Goal: Register for event/course

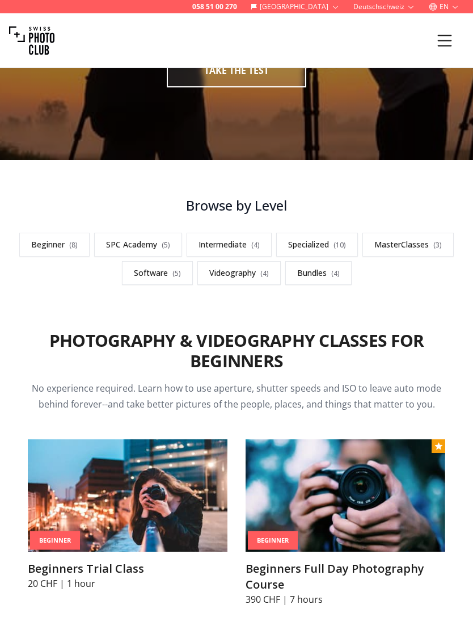
scroll to position [192, 0]
click at [317, 238] on link "Specialized ( 10 )" at bounding box center [317, 245] width 82 height 24
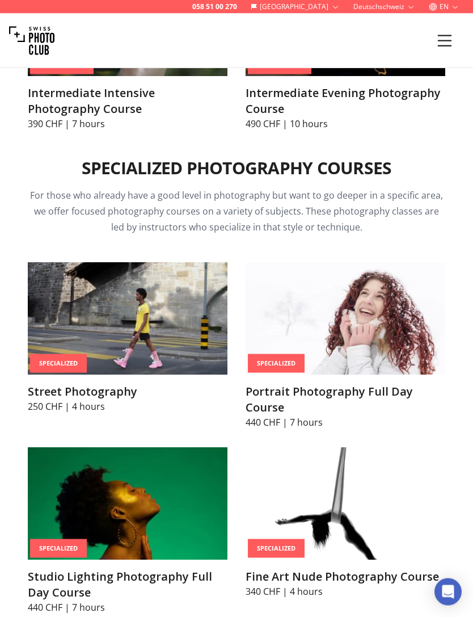
scroll to position [2420, 0]
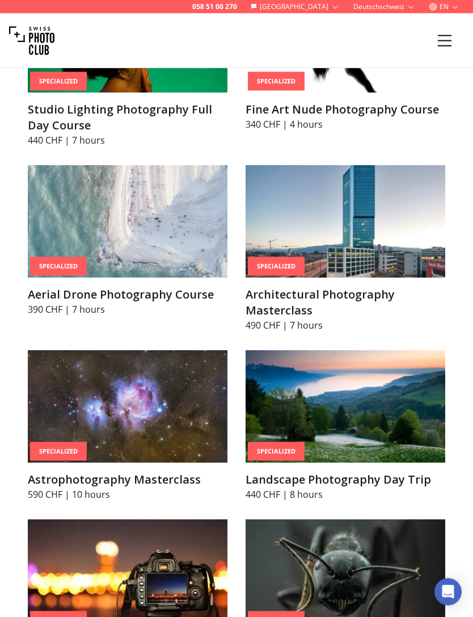
click at [73, 409] on img at bounding box center [128, 407] width 200 height 112
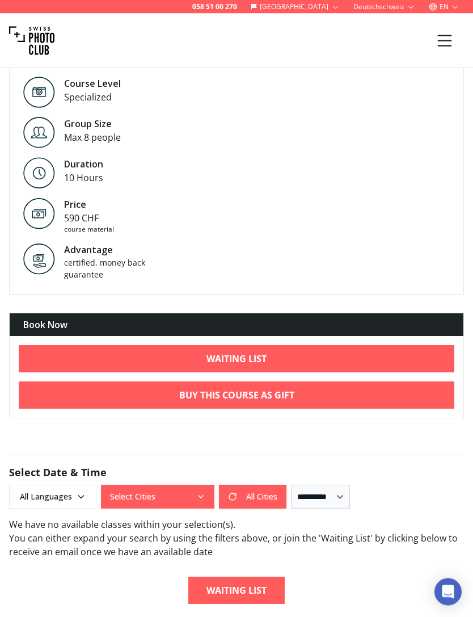
scroll to position [1200, 0]
click at [56, 358] on link "Waiting List" at bounding box center [237, 358] width 436 height 27
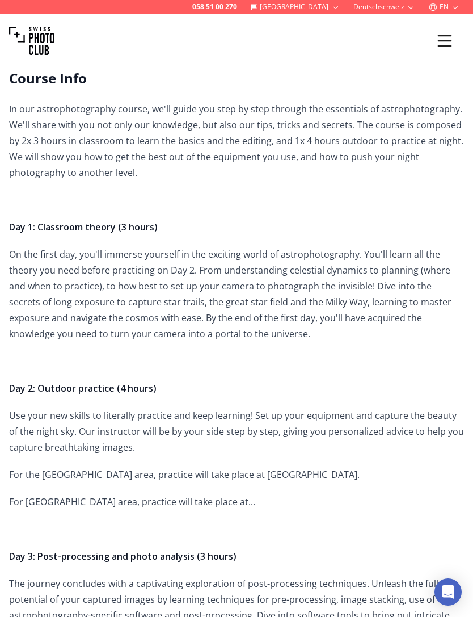
scroll to position [271, 0]
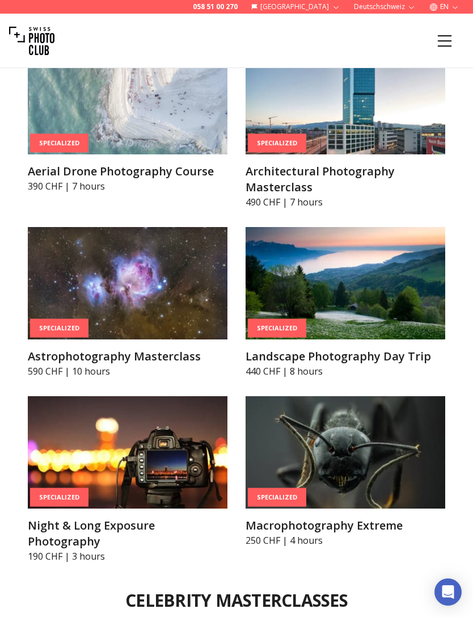
scroll to position [2945, 0]
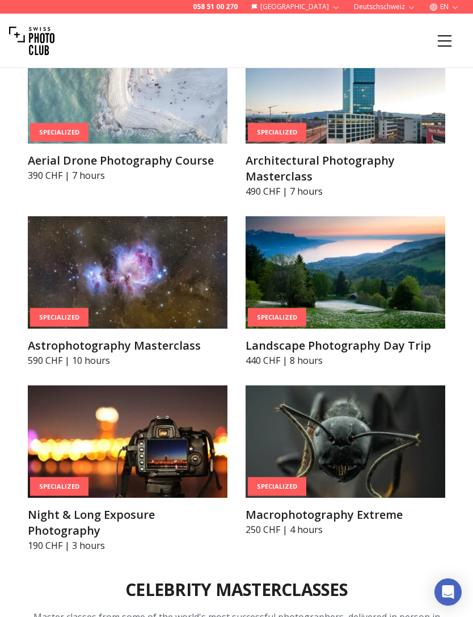
click at [309, 283] on img at bounding box center [346, 272] width 200 height 112
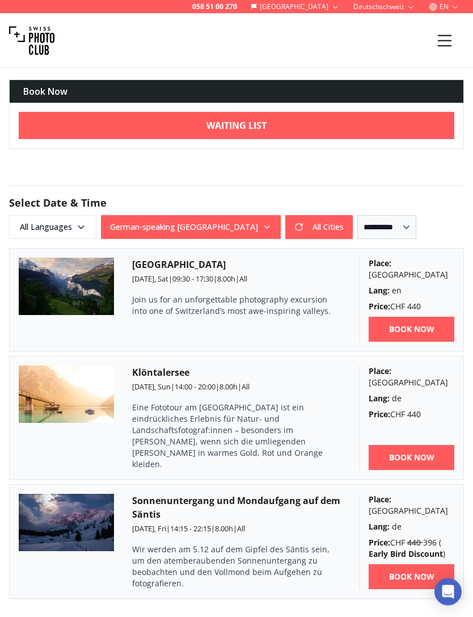
scroll to position [927, 0]
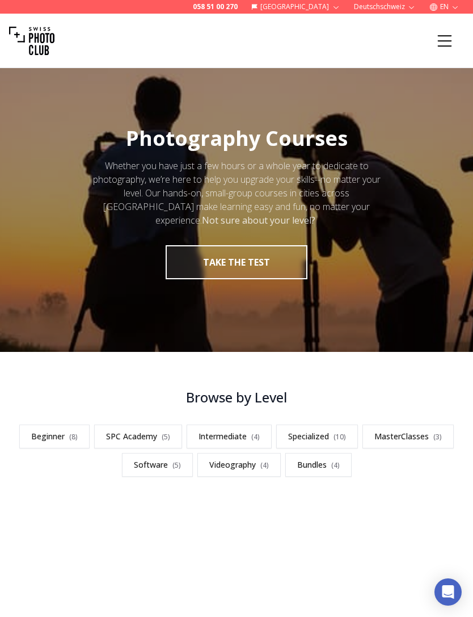
scroll to position [766, 0]
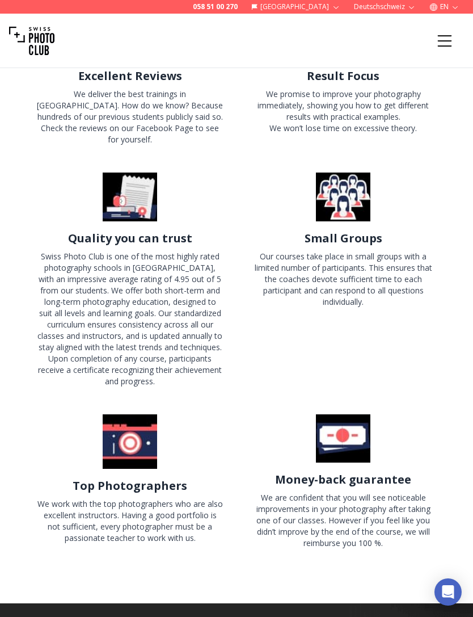
click at [65, 308] on div "Swiss Photo Club is one of the most highly rated photography schools in [GEOGRA…" at bounding box center [130, 319] width 186 height 136
click at [72, 278] on div "Swiss Photo Club is one of the most highly rated photography schools in [GEOGRA…" at bounding box center [130, 319] width 186 height 136
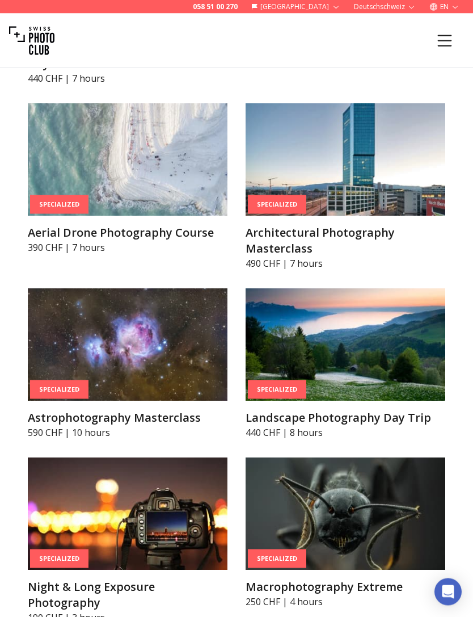
scroll to position [2873, 0]
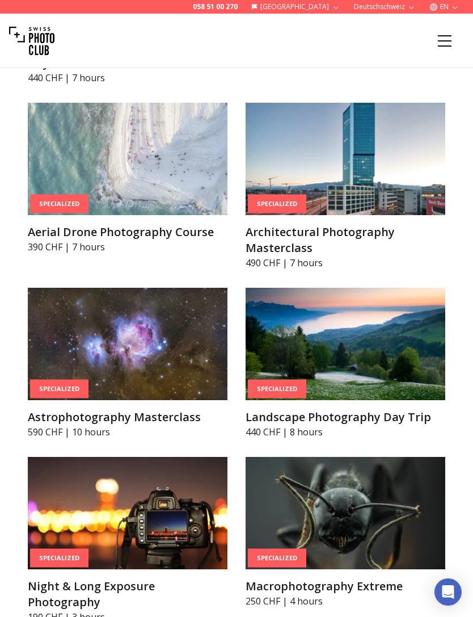
click at [83, 347] on img at bounding box center [128, 344] width 200 height 112
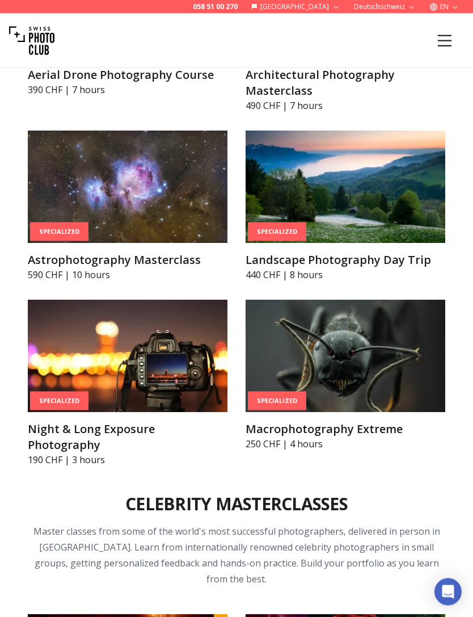
click at [100, 365] on img at bounding box center [128, 356] width 200 height 112
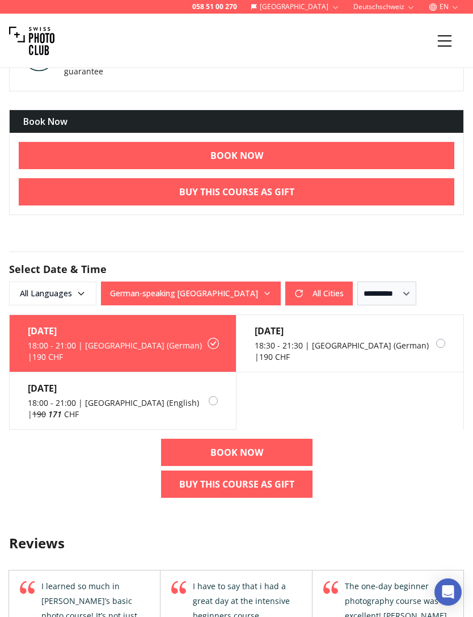
scroll to position [853, 0]
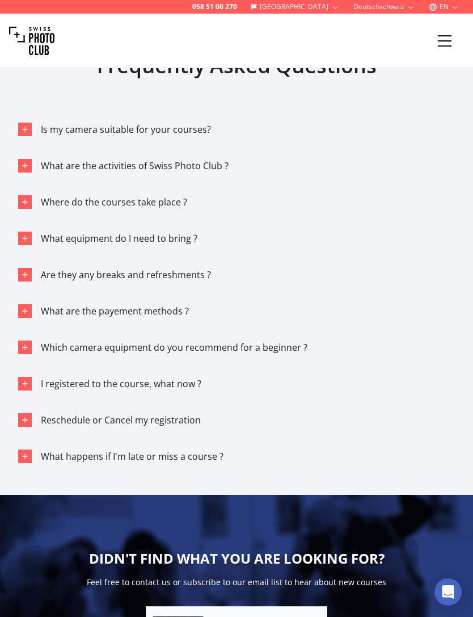
scroll to position [2086, 0]
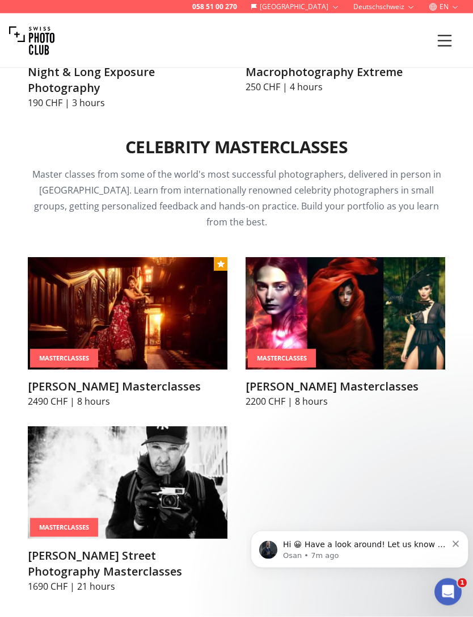
scroll to position [3389, 0]
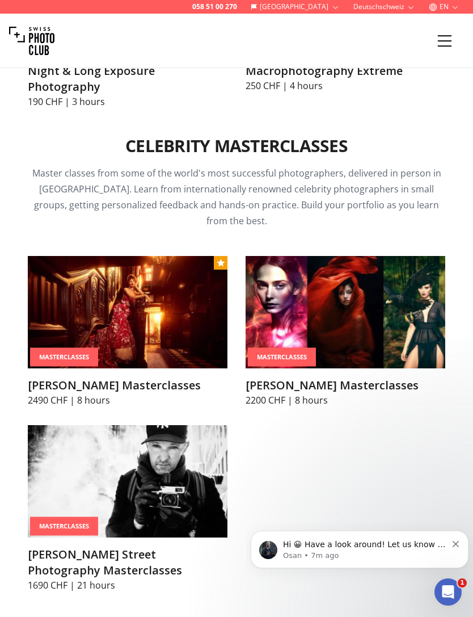
click at [393, 287] on img at bounding box center [346, 312] width 200 height 112
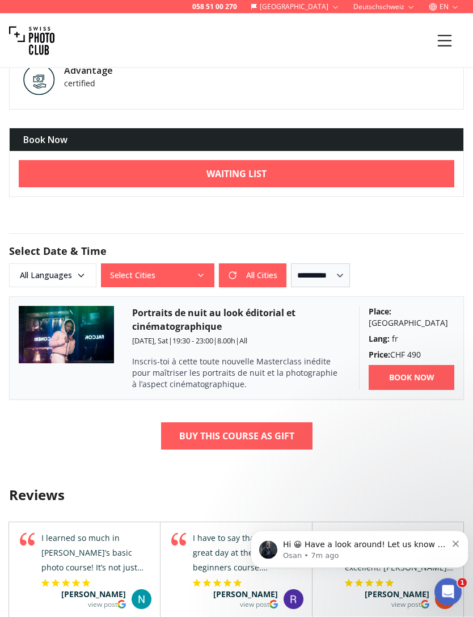
scroll to position [816, 0]
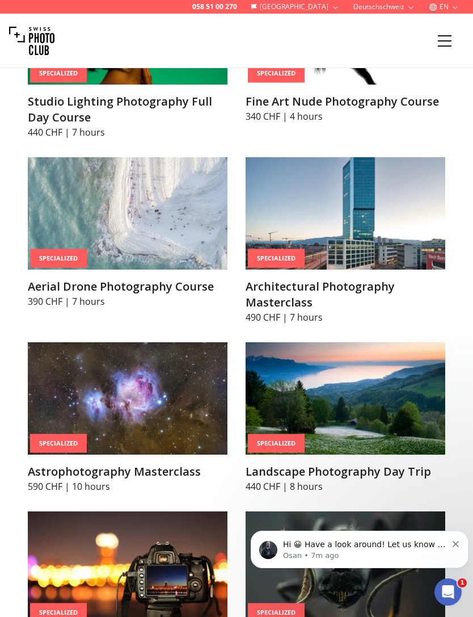
scroll to position [2822, 0]
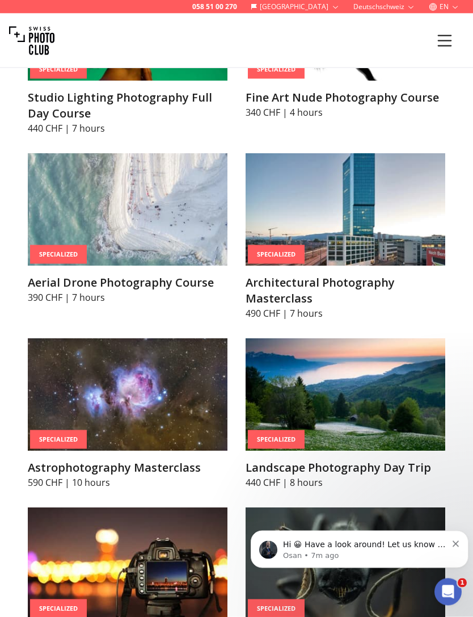
click at [393, 212] on img at bounding box center [346, 210] width 200 height 112
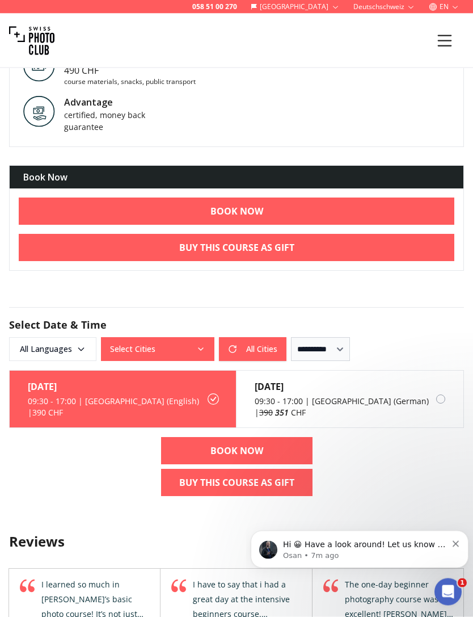
scroll to position [913, 0]
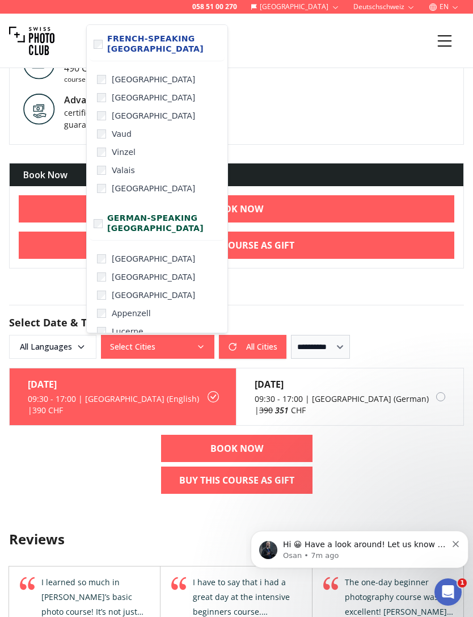
click at [413, 318] on div "058 51 00 270 [GEOGRAPHIC_DATA] Deutschschweiz EN Courses Membership Gift Vouch…" at bounding box center [236, 280] width 473 height 2387
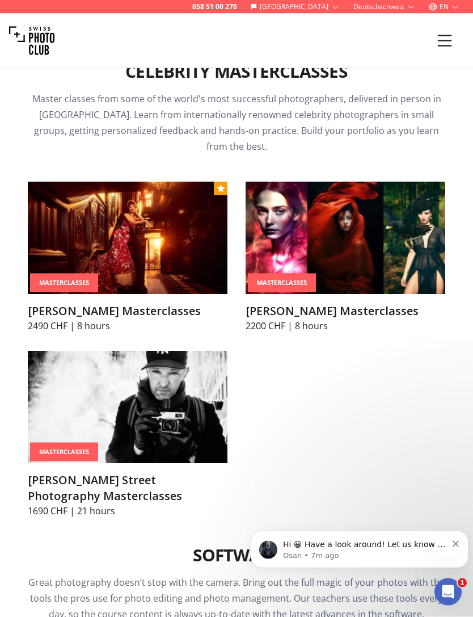
scroll to position [3516, 0]
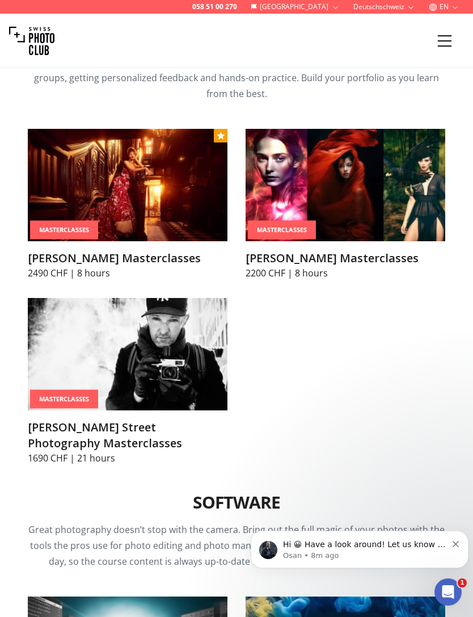
click at [181, 340] on img at bounding box center [128, 354] width 200 height 112
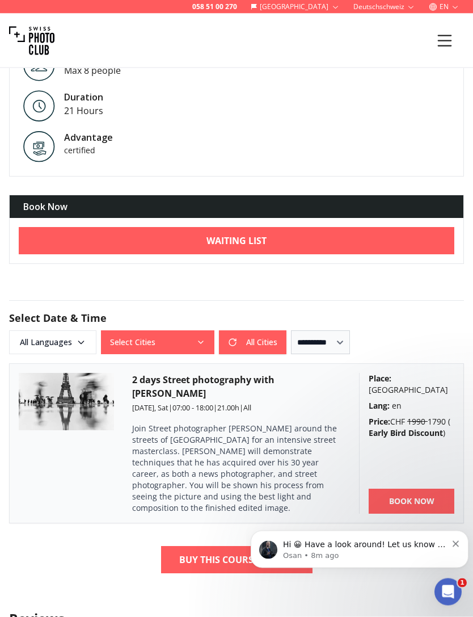
scroll to position [945, 0]
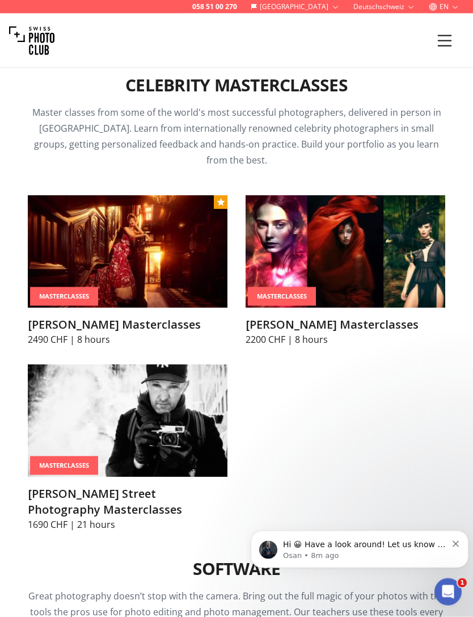
scroll to position [3449, 0]
click at [157, 230] on img at bounding box center [128, 251] width 200 height 112
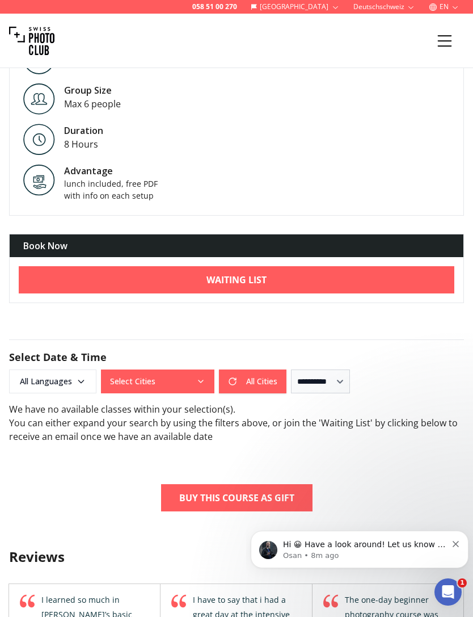
scroll to position [602, 0]
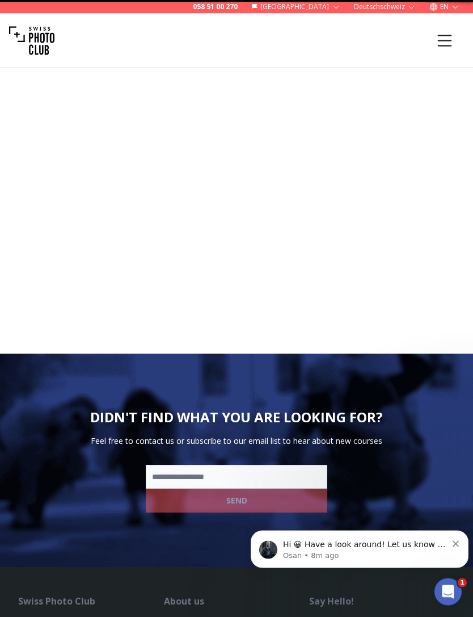
scroll to position [766, 0]
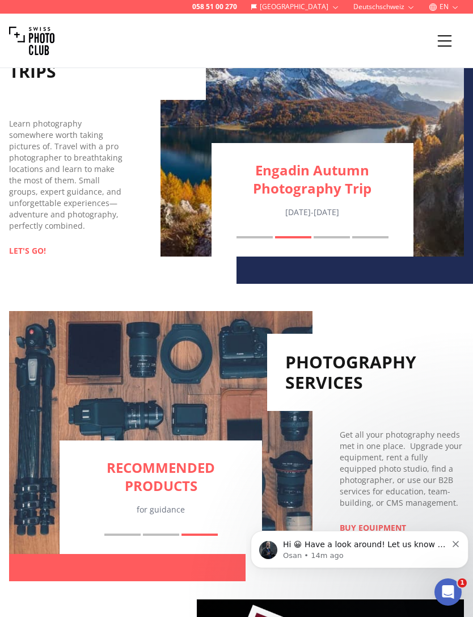
scroll to position [1148, 0]
